Goal: Information Seeking & Learning: Learn about a topic

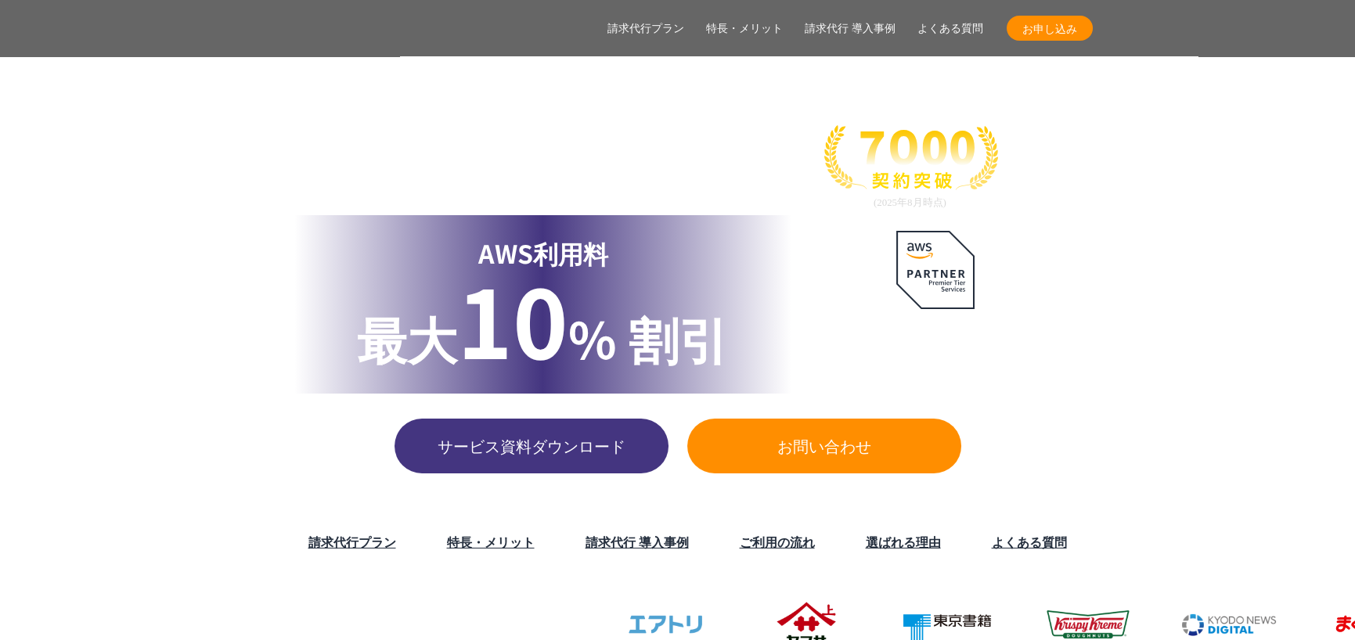
scroll to position [324, 0]
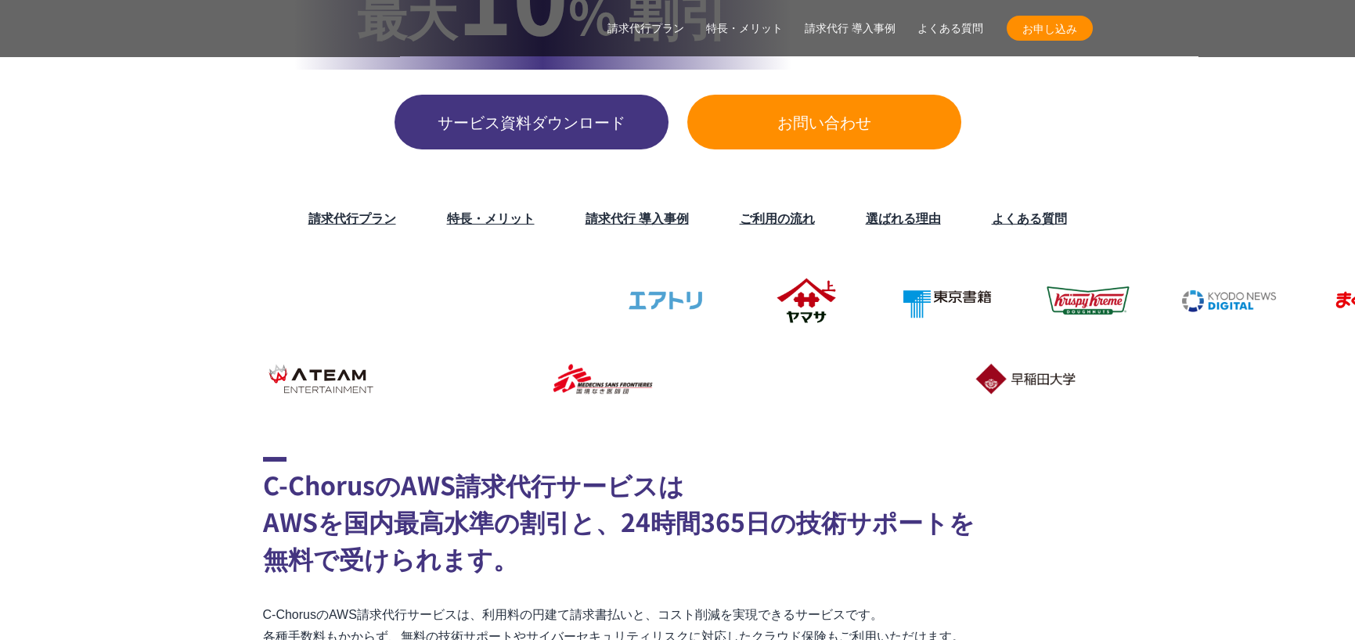
click at [346, 210] on link "請求代行プラン" at bounding box center [352, 217] width 88 height 19
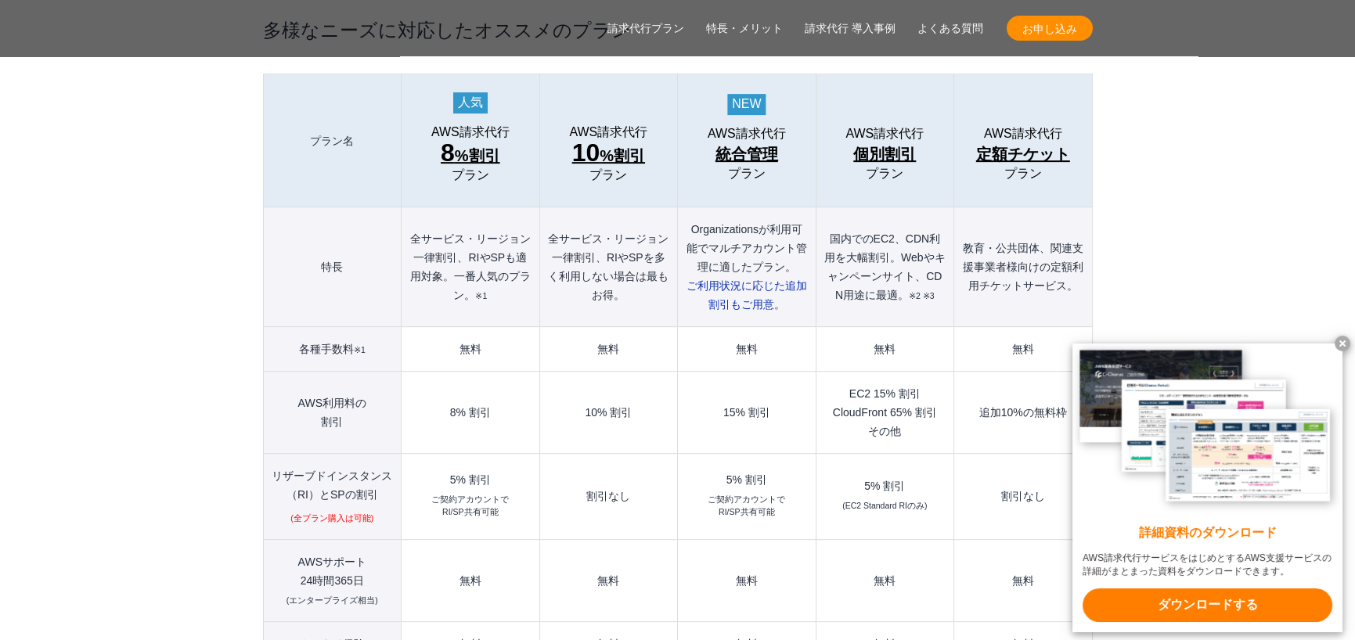
scroll to position [1967, 0]
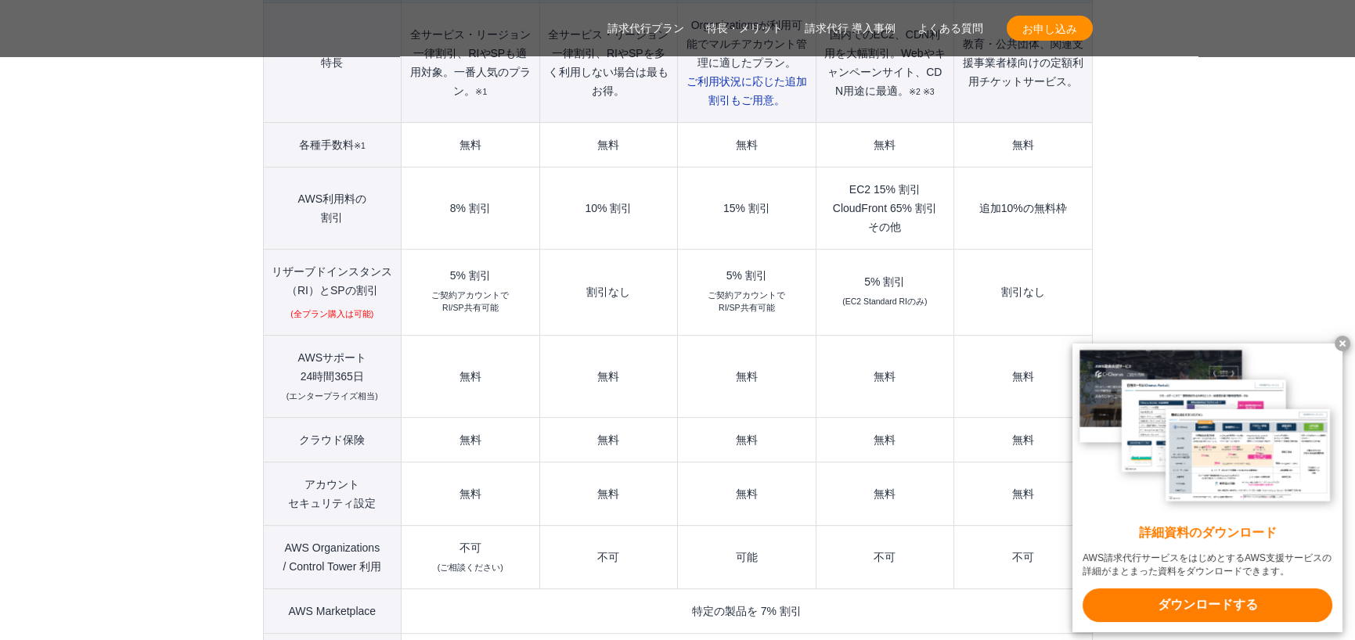
click at [1342, 340] on x-t at bounding box center [1343, 344] width 16 height 16
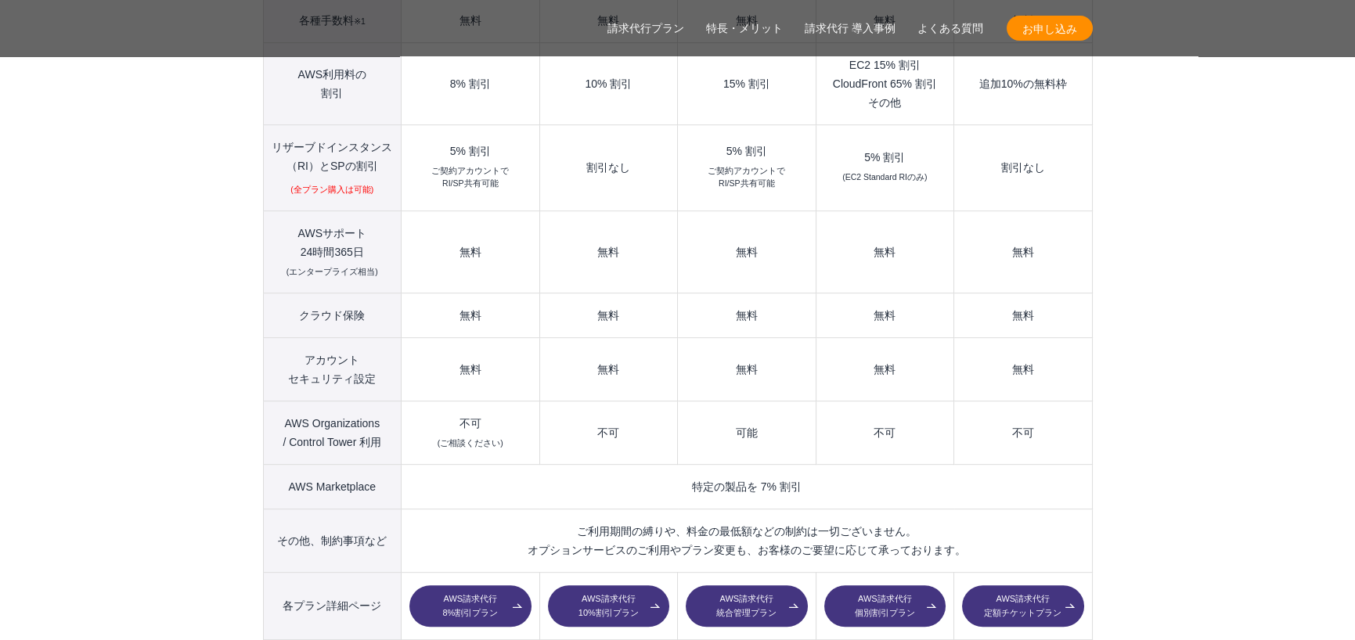
scroll to position [2092, 0]
click at [732, 585] on link "AWS請求代行 統合管理プラン" at bounding box center [746, 606] width 121 height 42
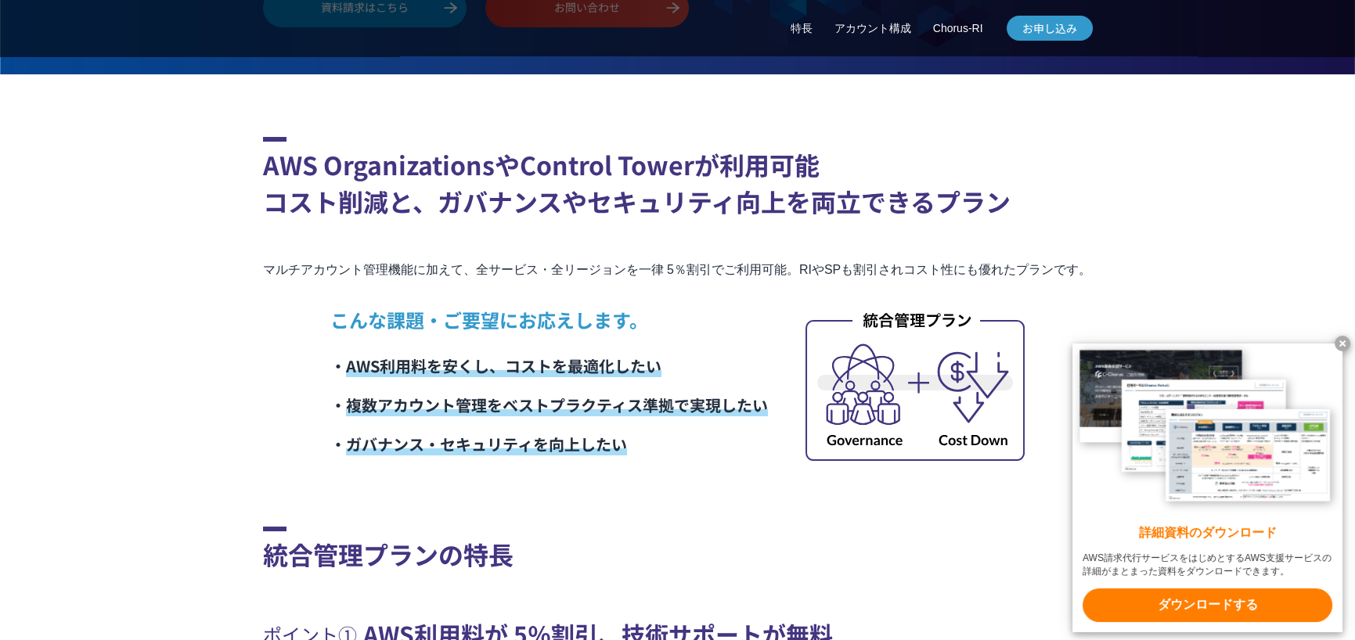
scroll to position [615, 0]
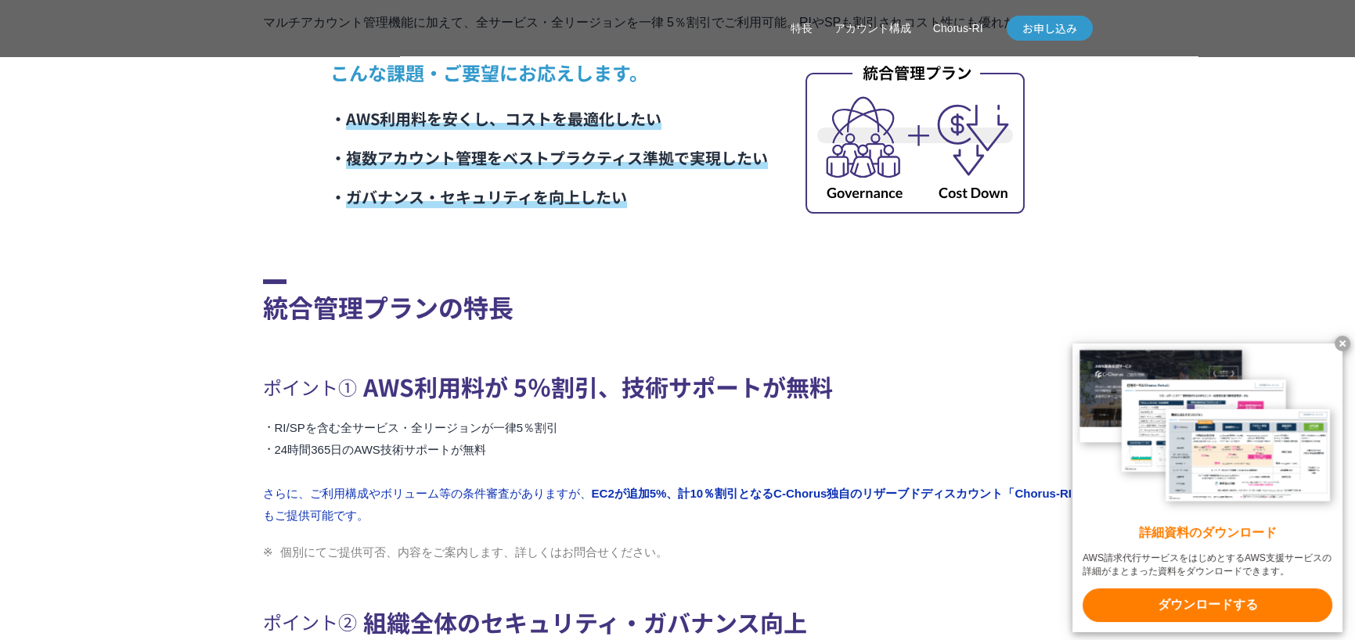
click at [1335, 342] on x-t at bounding box center [1343, 344] width 16 height 16
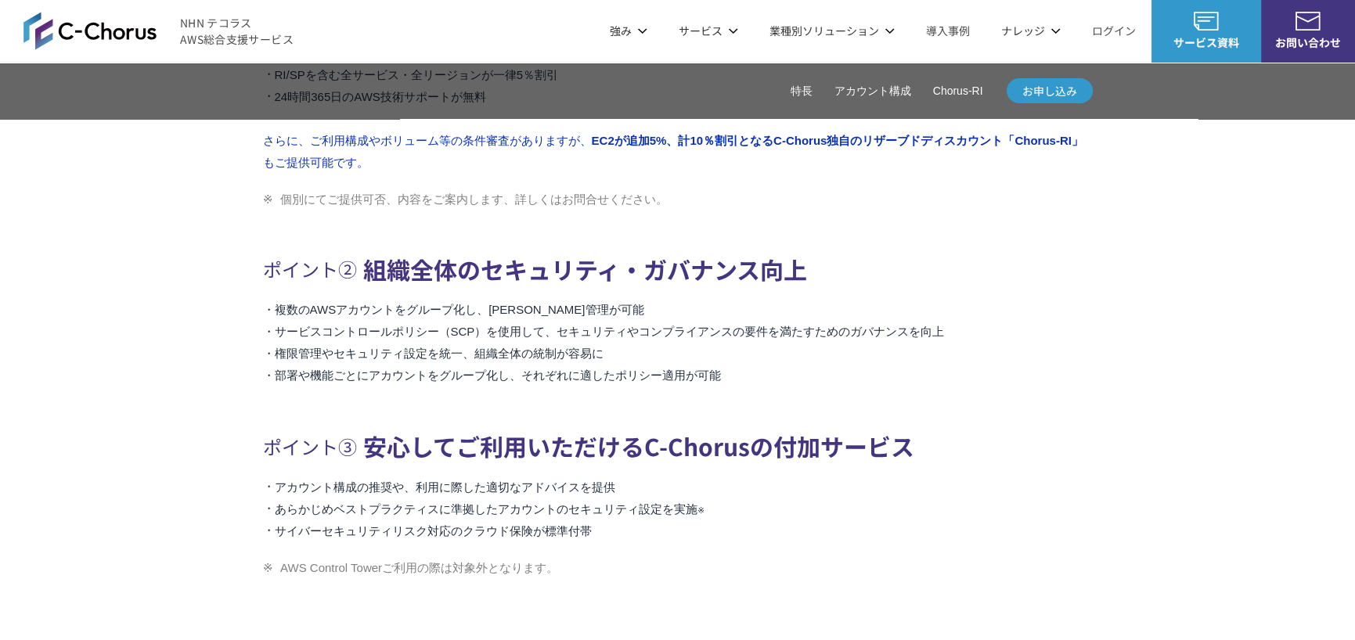
scroll to position [968, 0]
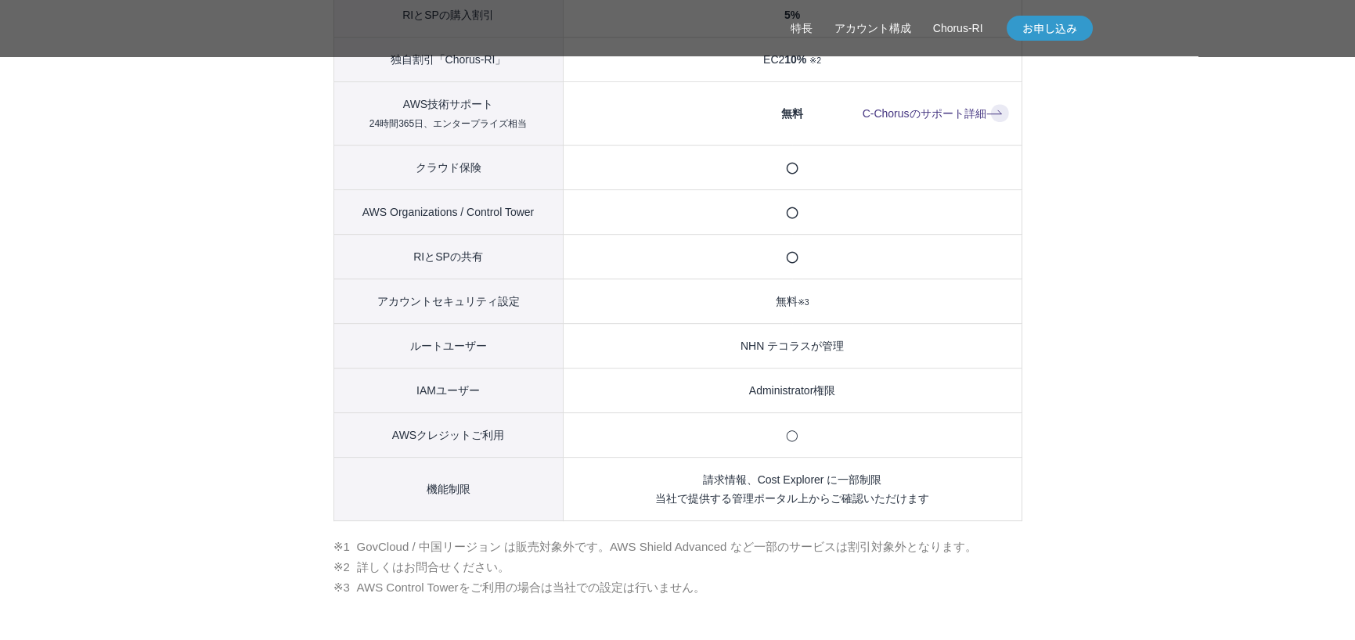
scroll to position [1869, 0]
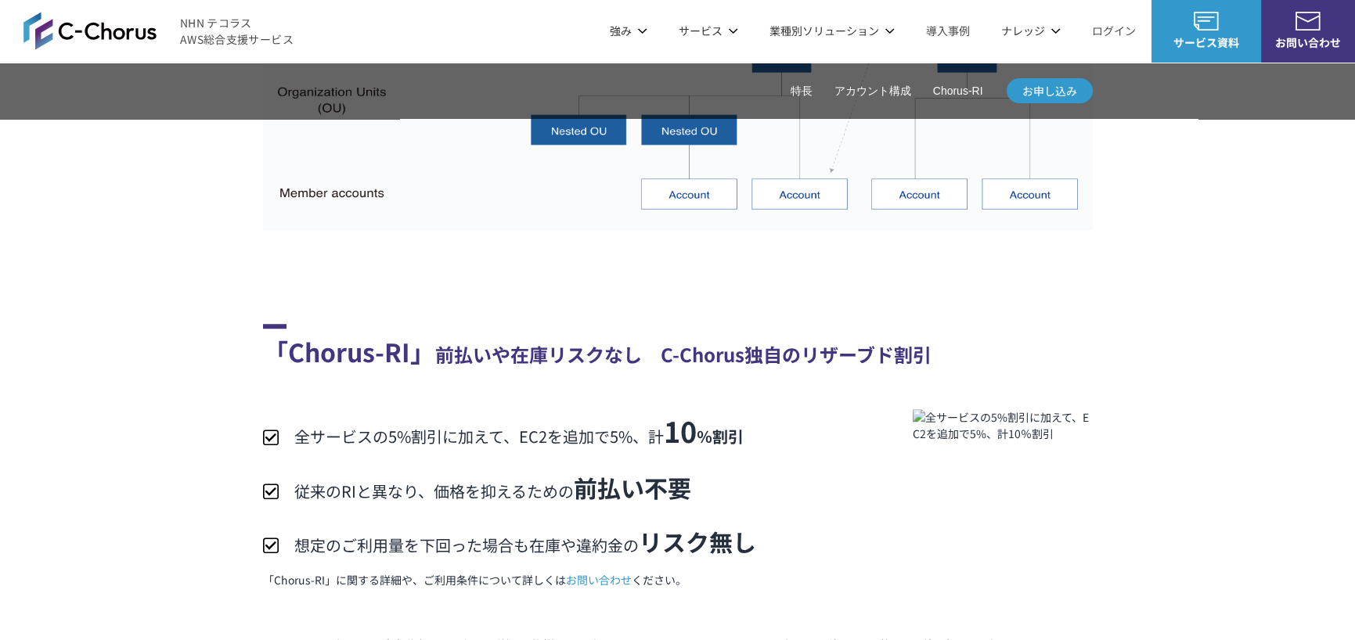
scroll to position [3170, 0]
